Goal: Transaction & Acquisition: Purchase product/service

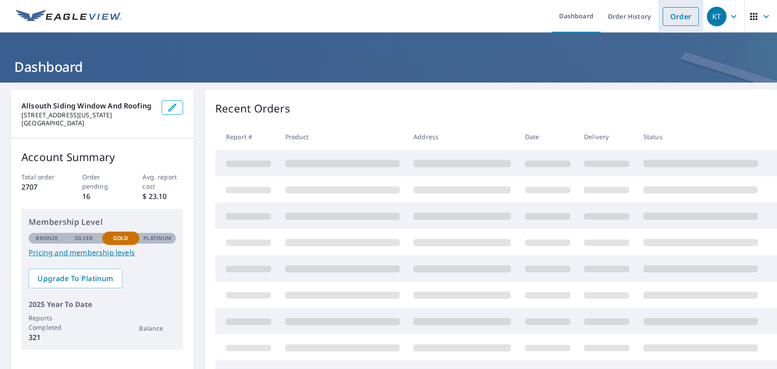
click at [681, 17] on link "Order" at bounding box center [681, 16] width 36 height 19
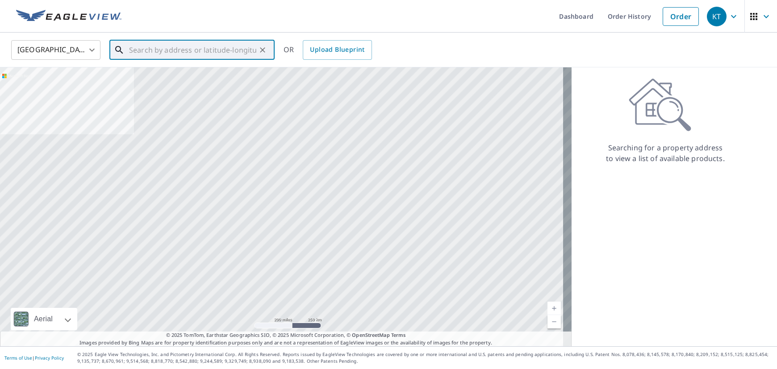
click at [144, 51] on input "text" at bounding box center [192, 50] width 127 height 25
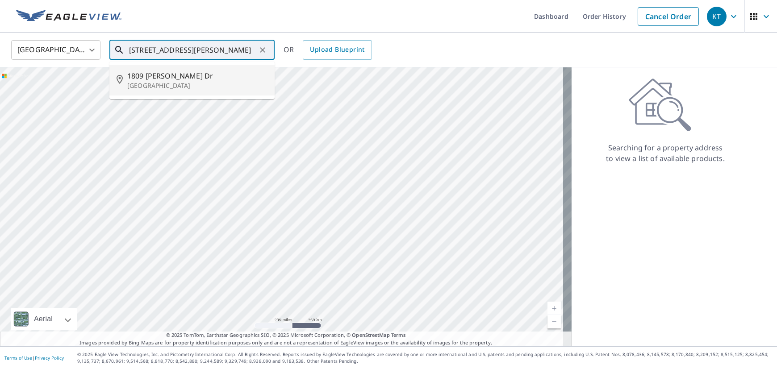
click at [205, 86] on p "[GEOGRAPHIC_DATA]" at bounding box center [197, 85] width 140 height 9
type input "[STREET_ADDRESS][PERSON_NAME]"
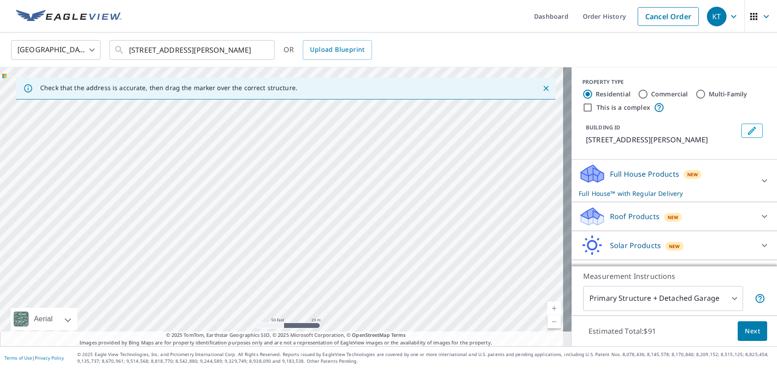
drag, startPoint x: 512, startPoint y: 236, endPoint x: 413, endPoint y: 237, distance: 98.7
click at [413, 237] on div "[STREET_ADDRESS][PERSON_NAME]" at bounding box center [286, 206] width 572 height 279
drag, startPoint x: 490, startPoint y: 231, endPoint x: 352, endPoint y: 248, distance: 139.1
click at [352, 248] on div "[STREET_ADDRESS][PERSON_NAME]" at bounding box center [286, 206] width 572 height 279
drag, startPoint x: 433, startPoint y: 206, endPoint x: 428, endPoint y: 139, distance: 67.2
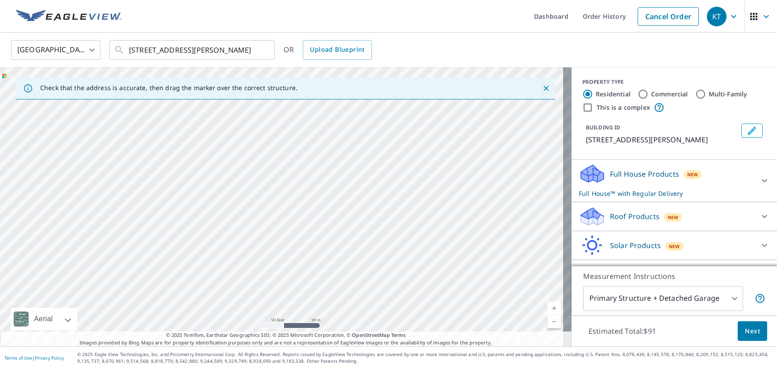
click at [428, 139] on div "[STREET_ADDRESS][PERSON_NAME]" at bounding box center [286, 206] width 572 height 279
drag, startPoint x: 426, startPoint y: 271, endPoint x: 376, endPoint y: 265, distance: 50.8
click at [376, 265] on div "[STREET_ADDRESS][PERSON_NAME]" at bounding box center [286, 206] width 572 height 279
drag, startPoint x: 457, startPoint y: 191, endPoint x: 382, endPoint y: 251, distance: 95.6
click at [382, 251] on div "[STREET_ADDRESS][PERSON_NAME]" at bounding box center [286, 206] width 572 height 279
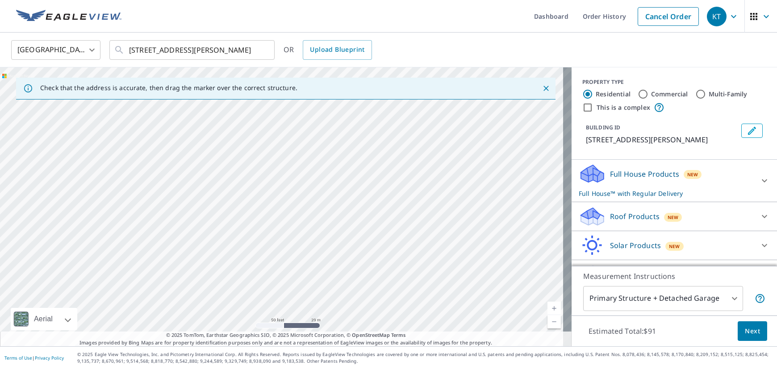
drag, startPoint x: 417, startPoint y: 168, endPoint x: 390, endPoint y: 212, distance: 50.7
click at [390, 212] on div "[STREET_ADDRESS][PERSON_NAME]" at bounding box center [286, 206] width 572 height 279
drag, startPoint x: 451, startPoint y: 195, endPoint x: 415, endPoint y: 353, distance: 162.6
click at [415, 353] on div "Dashboard Order History Cancel Order KT [GEOGRAPHIC_DATA] [GEOGRAPHIC_DATA] ​ […" at bounding box center [388, 184] width 777 height 369
click at [342, 226] on div "[STREET_ADDRESS][PERSON_NAME]" at bounding box center [286, 206] width 572 height 279
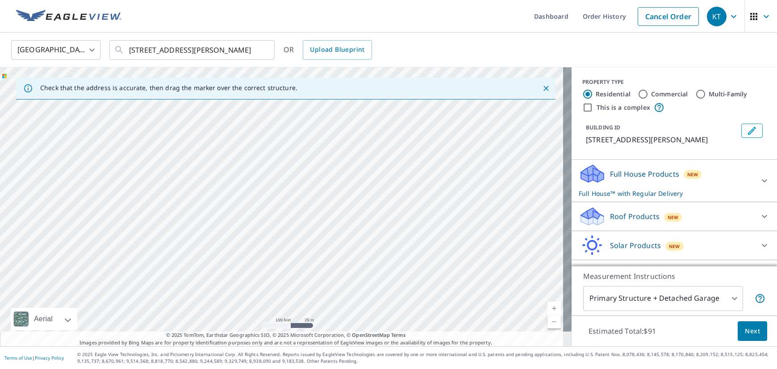
drag, startPoint x: 312, startPoint y: 299, endPoint x: 261, endPoint y: 355, distance: 75.2
click at [261, 355] on div "Dashboard Order History Cancel Order KT [GEOGRAPHIC_DATA] [GEOGRAPHIC_DATA] ​ […" at bounding box center [388, 184] width 777 height 369
click at [280, 271] on div "[STREET_ADDRESS][PERSON_NAME]" at bounding box center [286, 206] width 572 height 279
drag, startPoint x: 322, startPoint y: 230, endPoint x: 322, endPoint y: 235, distance: 4.9
click at [322, 235] on div "[STREET_ADDRESS][PERSON_NAME]" at bounding box center [286, 206] width 572 height 279
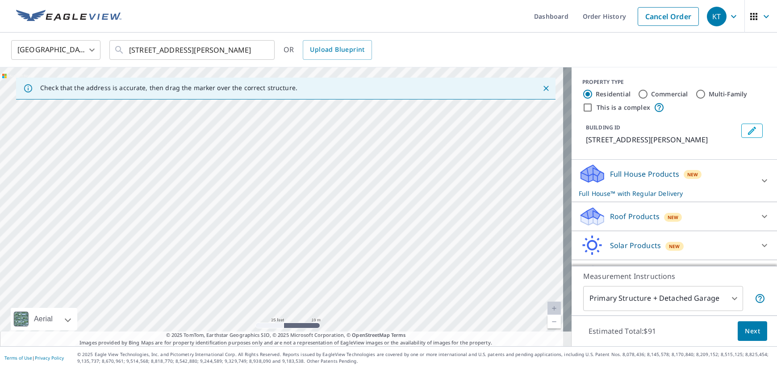
drag, startPoint x: 362, startPoint y: 177, endPoint x: 368, endPoint y: 296, distance: 119.0
click at [368, 296] on div "[STREET_ADDRESS][PERSON_NAME]" at bounding box center [286, 206] width 572 height 279
drag, startPoint x: 369, startPoint y: 244, endPoint x: 370, endPoint y: 235, distance: 9.4
click at [370, 235] on div "[STREET_ADDRESS][PERSON_NAME]" at bounding box center [286, 206] width 572 height 279
drag, startPoint x: 344, startPoint y: 274, endPoint x: 351, endPoint y: 342, distance: 68.2
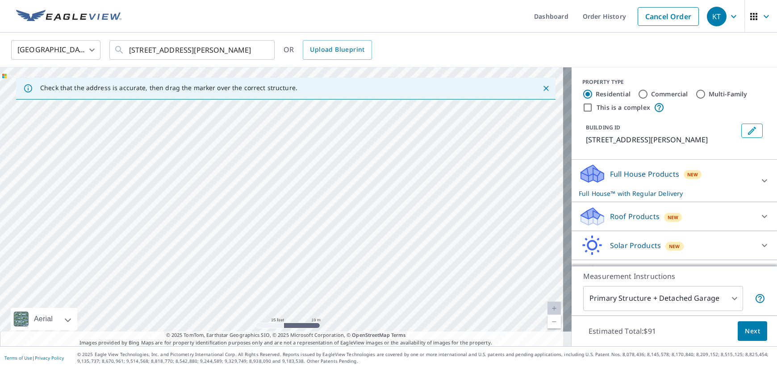
click at [351, 342] on div "Check that the address is accurate, then drag the marker over the correct struc…" at bounding box center [286, 206] width 572 height 279
drag, startPoint x: 356, startPoint y: 293, endPoint x: 357, endPoint y: 354, distance: 61.2
click at [357, 354] on div "Dashboard Order History Cancel Order KT [GEOGRAPHIC_DATA] [GEOGRAPHIC_DATA] ​ […" at bounding box center [388, 184] width 777 height 369
click at [484, 192] on div "[STREET_ADDRESS][PERSON_NAME]" at bounding box center [286, 206] width 572 height 279
drag, startPoint x: 473, startPoint y: 262, endPoint x: 275, endPoint y: 231, distance: 200.3
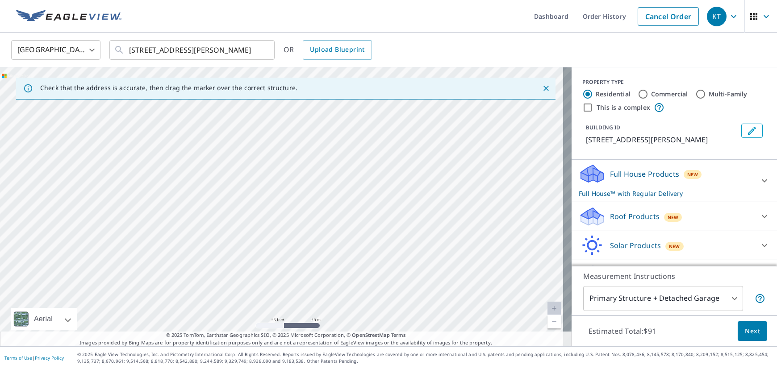
click at [275, 231] on div "[STREET_ADDRESS][PERSON_NAME]" at bounding box center [286, 206] width 572 height 279
drag, startPoint x: 307, startPoint y: 257, endPoint x: 353, endPoint y: 157, distance: 110.7
click at [353, 157] on div "[STREET_ADDRESS][PERSON_NAME]" at bounding box center [286, 206] width 572 height 279
drag, startPoint x: 362, startPoint y: 248, endPoint x: 396, endPoint y: 258, distance: 35.9
click at [396, 258] on div "[STREET_ADDRESS][PERSON_NAME]" at bounding box center [286, 206] width 572 height 279
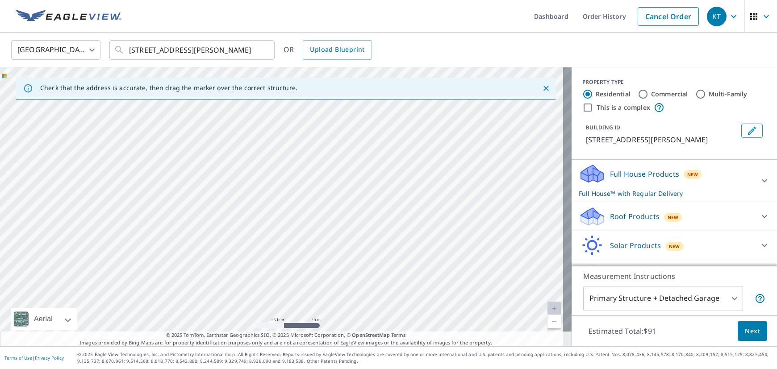
drag, startPoint x: 370, startPoint y: 124, endPoint x: 339, endPoint y: 257, distance: 137.1
click at [339, 257] on div "[STREET_ADDRESS][PERSON_NAME]" at bounding box center [286, 206] width 572 height 279
drag, startPoint x: 387, startPoint y: 177, endPoint x: 372, endPoint y: 274, distance: 97.7
click at [372, 274] on div "[STREET_ADDRESS][PERSON_NAME]" at bounding box center [286, 206] width 572 height 279
drag, startPoint x: 363, startPoint y: 221, endPoint x: 366, endPoint y: 184, distance: 36.8
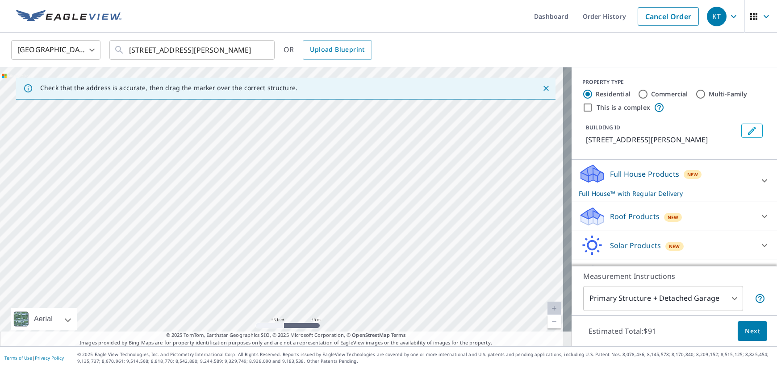
click at [366, 184] on div "[STREET_ADDRESS][PERSON_NAME]" at bounding box center [286, 206] width 572 height 279
drag, startPoint x: 365, startPoint y: 291, endPoint x: 369, endPoint y: 269, distance: 22.2
click at [369, 269] on div "[STREET_ADDRESS][PERSON_NAME]" at bounding box center [286, 206] width 572 height 279
drag, startPoint x: 310, startPoint y: 254, endPoint x: 349, endPoint y: 102, distance: 156.3
click at [349, 102] on div "[STREET_ADDRESS][PERSON_NAME]" at bounding box center [286, 206] width 572 height 279
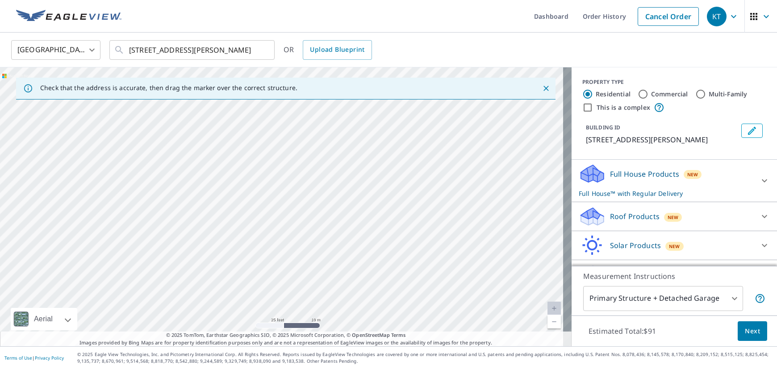
drag, startPoint x: 344, startPoint y: 244, endPoint x: 344, endPoint y: 226, distance: 18.3
click at [344, 226] on div "[STREET_ADDRESS][PERSON_NAME]" at bounding box center [286, 206] width 572 height 279
drag, startPoint x: 411, startPoint y: 216, endPoint x: 337, endPoint y: 213, distance: 73.8
click at [337, 213] on div "[STREET_ADDRESS][PERSON_NAME]" at bounding box center [286, 206] width 572 height 279
drag, startPoint x: 285, startPoint y: 222, endPoint x: 441, endPoint y: 233, distance: 155.9
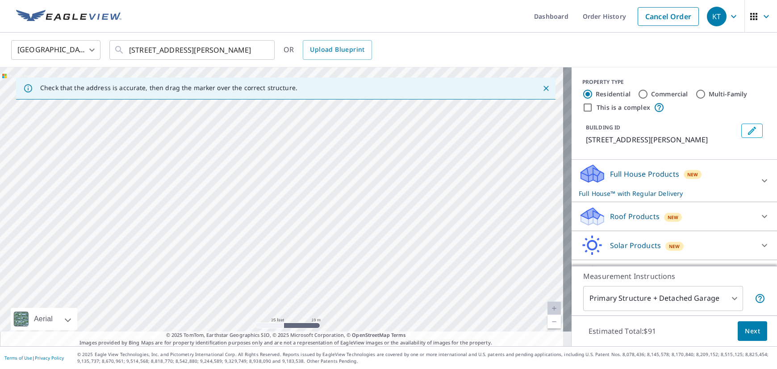
click at [441, 233] on div "[STREET_ADDRESS][PERSON_NAME]" at bounding box center [286, 206] width 572 height 279
click at [628, 222] on p "Roof Products" at bounding box center [635, 216] width 50 height 11
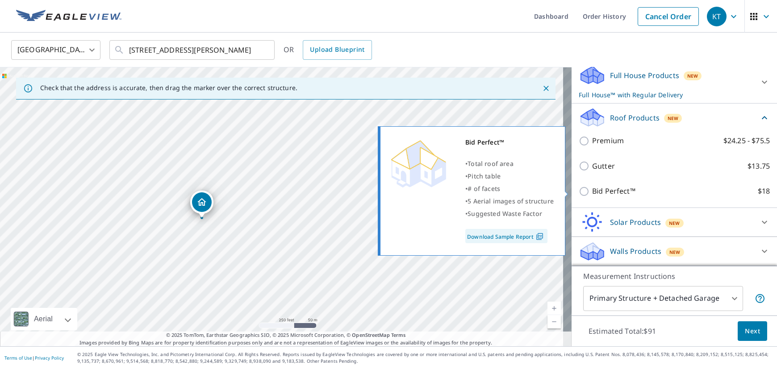
click at [612, 186] on p "Bid Perfect™" at bounding box center [613, 191] width 43 height 11
click at [592, 186] on input "Bid Perfect™ $18" at bounding box center [585, 191] width 13 height 11
checkbox input "true"
checkbox input "false"
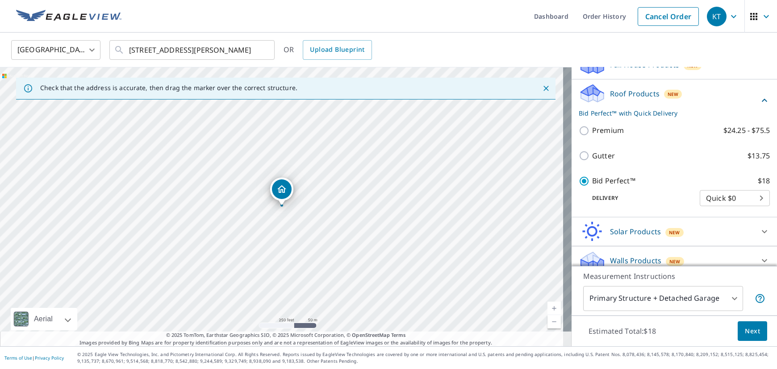
scroll to position [129, 0]
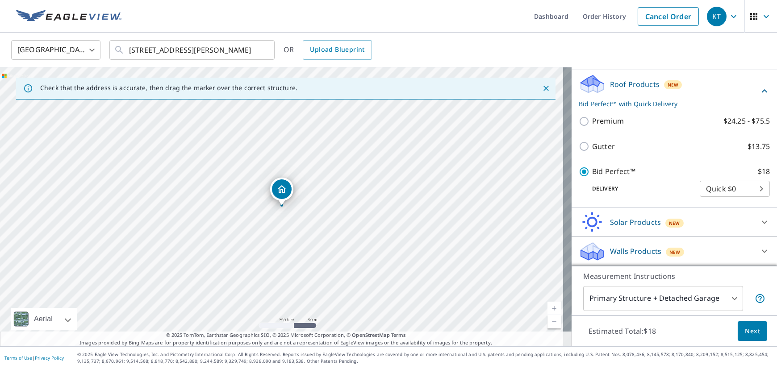
click at [745, 335] on span "Next" at bounding box center [752, 331] width 15 height 11
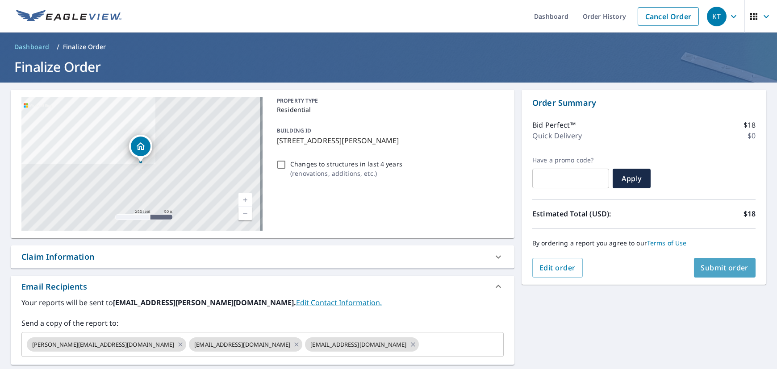
click at [716, 270] on span "Submit order" at bounding box center [725, 268] width 48 height 10
checkbox input "true"
